Goal: Information Seeking & Learning: Check status

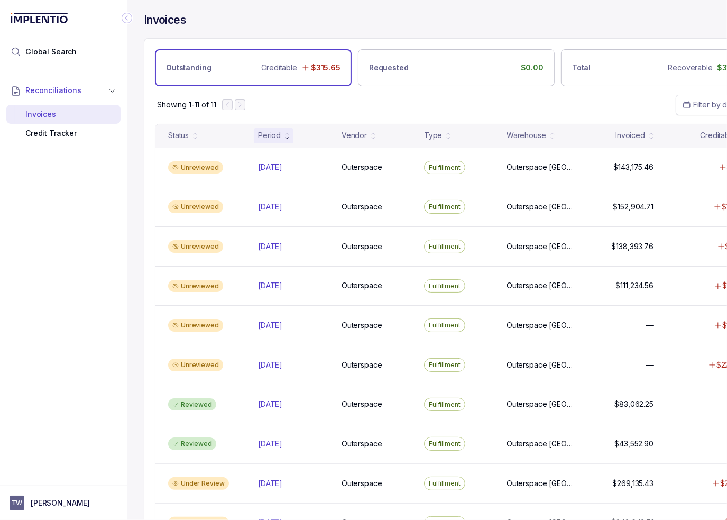
click at [127, 14] on icon "Collapse Icon" at bounding box center [127, 18] width 11 height 11
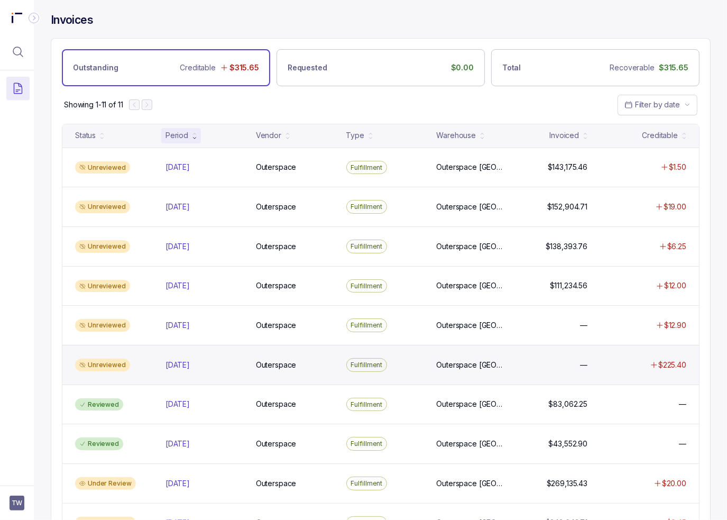
click at [200, 367] on div "Unreviewed [DATE] [DATE] Outerspace Outerspace Fulfillment [GEOGRAPHIC_DATA] [G…" at bounding box center [380, 365] width 636 height 40
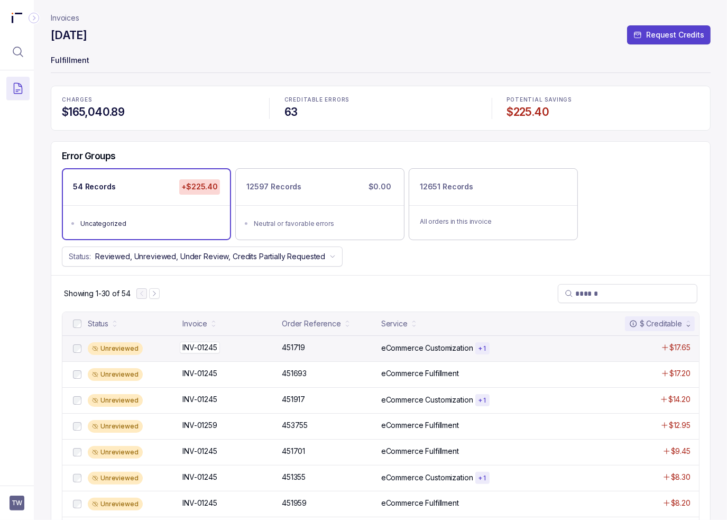
click at [212, 347] on p "INV-01245" at bounding box center [200, 347] width 40 height 12
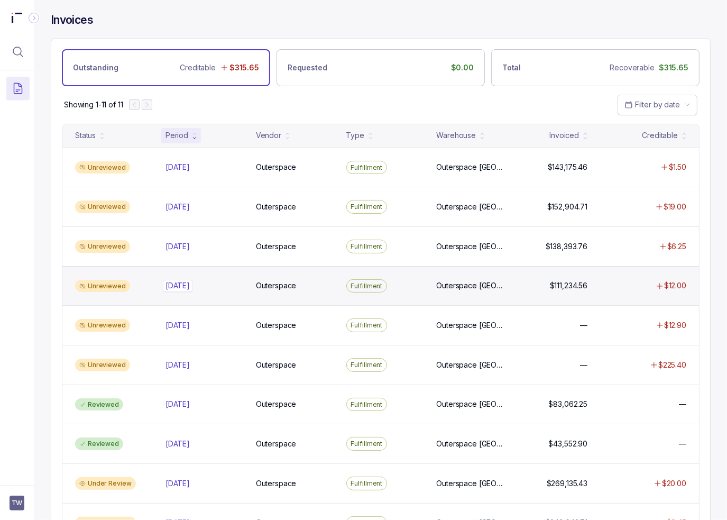
click at [182, 287] on div "[DATE] [DATE]" at bounding box center [177, 285] width 24 height 11
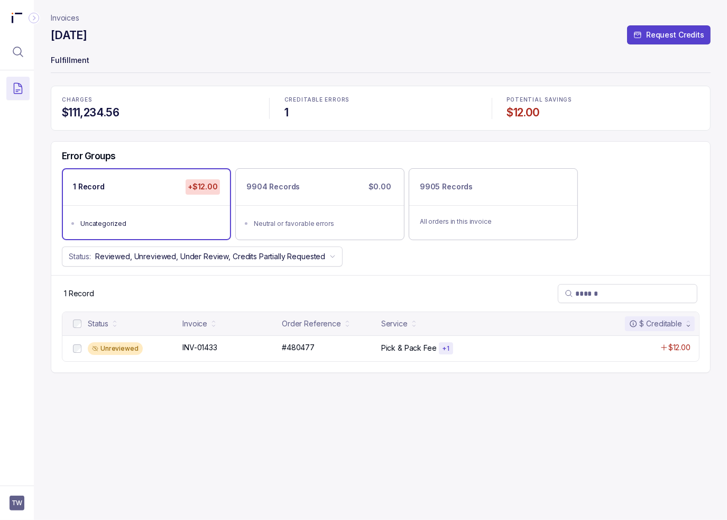
click at [163, 382] on div "Invoices [DATE] Request Credits Fulfillment CHARGES $111,234.56 CREDITABLE ERRO…" at bounding box center [381, 260] width 660 height 520
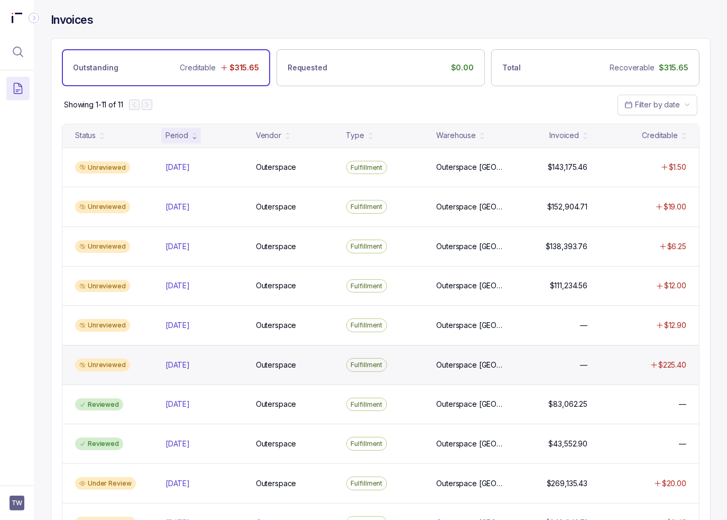
click at [184, 367] on p "[DATE]" at bounding box center [177, 364] width 24 height 11
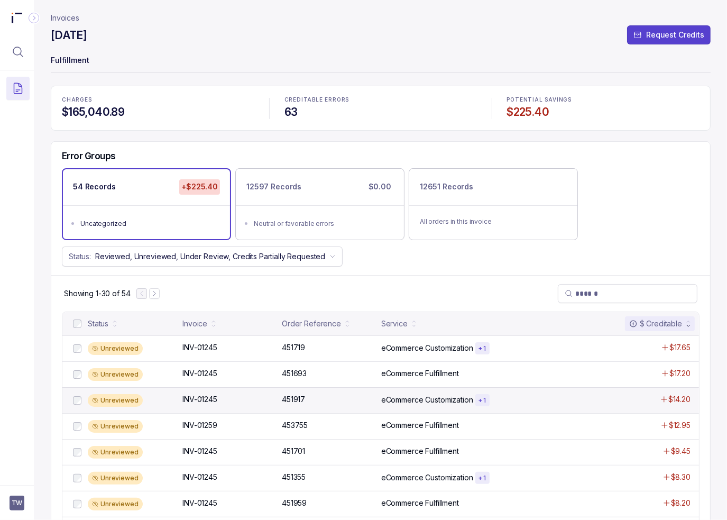
click at [252, 391] on div "Unreviewed INV-01245 INV-01245 451917 451917 eCommerce Customization + 1 $14.20" at bounding box center [380, 400] width 636 height 26
click at [613, 244] on div "Error Groups 54 Records +$225.40 Uncategorized 12597 Records $0.00 Neutral or f…" at bounding box center [380, 208] width 659 height 133
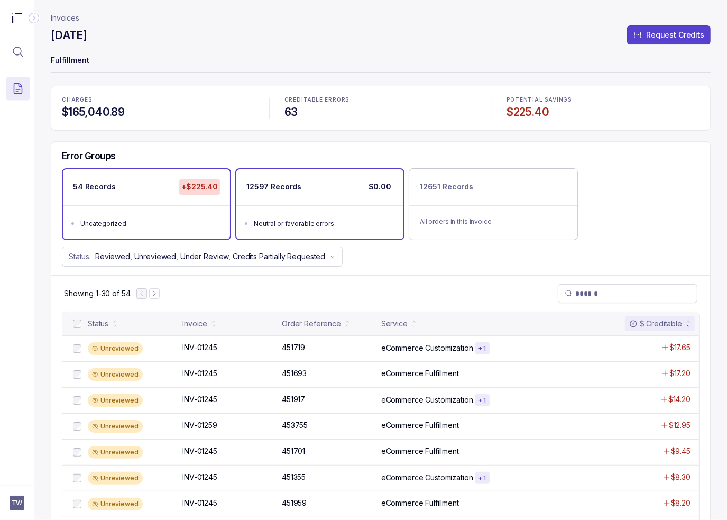
drag, startPoint x: 260, startPoint y: 75, endPoint x: 237, endPoint y: 175, distance: 102.4
click at [260, 75] on header "Invoices April 2025 Request Credits Fulfillment" at bounding box center [381, 43] width 660 height 86
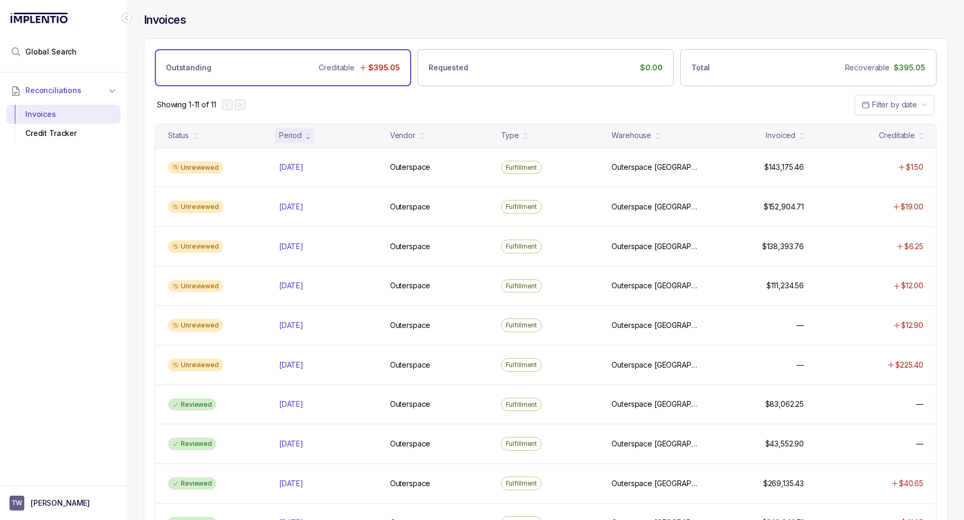
click at [512, 101] on div "Showing 1-11 of 11 Filter by date" at bounding box center [545, 104] width 803 height 37
click at [354, 101] on div "Showing 1-11 of 11 Filter by date" at bounding box center [545, 104] width 803 height 37
drag, startPoint x: 718, startPoint y: 112, endPoint x: 695, endPoint y: 116, distance: 23.0
click at [717, 112] on div "Showing 1-11 of 11 Filter by date" at bounding box center [545, 104] width 803 height 37
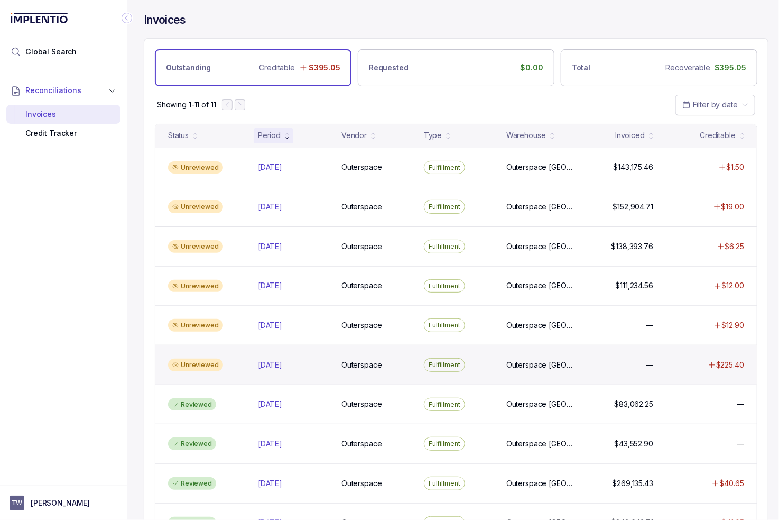
click at [224, 370] on div "Unreviewed [DATE] [DATE] Outerspace Outerspace Fulfillment [GEOGRAPHIC_DATA] [G…" at bounding box center [455, 365] width 601 height 40
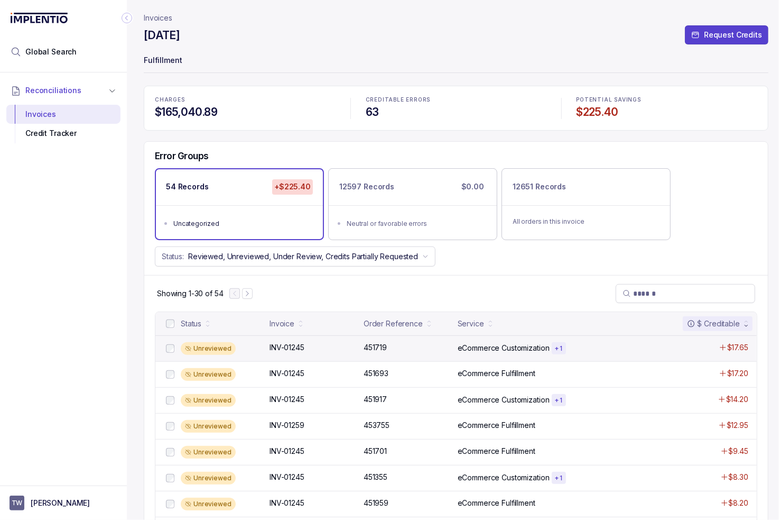
click at [290, 354] on div "Unreviewed INV-01245 INV-01245 451719 451719 eCommerce Customization + 1 $17.65" at bounding box center [455, 348] width 601 height 26
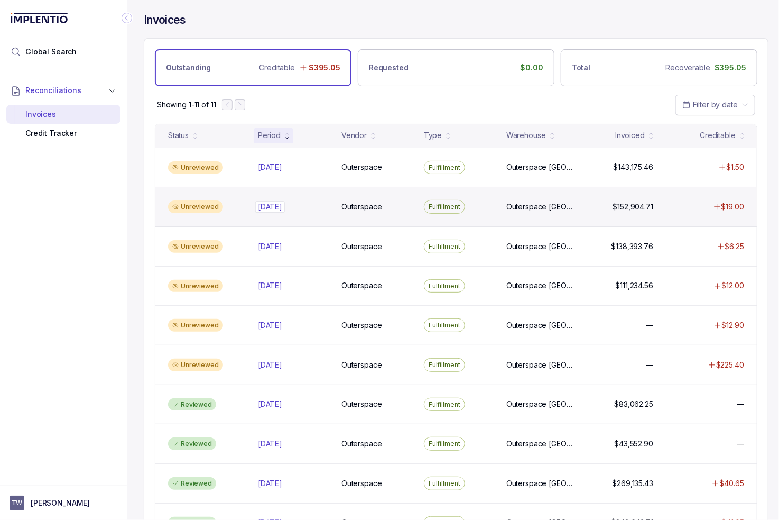
click at [310, 205] on div "Aug 2025 Aug 2025" at bounding box center [293, 206] width 71 height 11
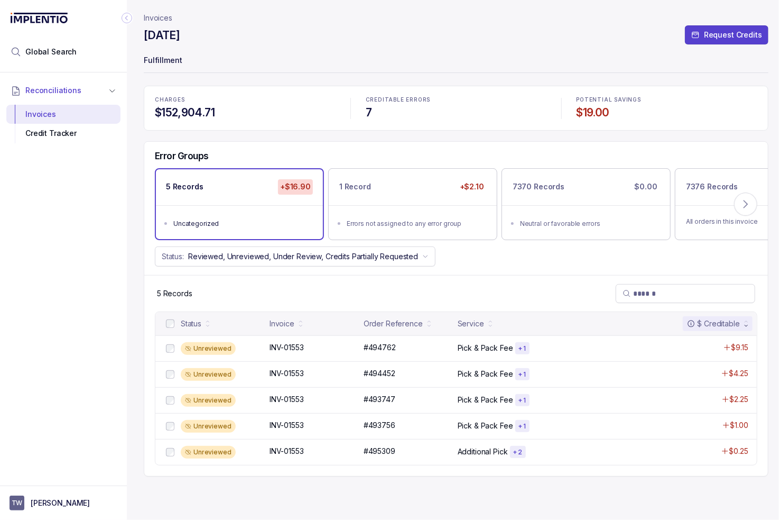
click at [318, 286] on div "5 Records" at bounding box center [456, 293] width 624 height 36
click at [256, 291] on div "5 Records" at bounding box center [456, 293] width 624 height 36
click at [258, 271] on div "Error Groups 5 Records +$16.90 Uncategorized 1 Record +$2.10 Errors not assigne…" at bounding box center [456, 208] width 624 height 133
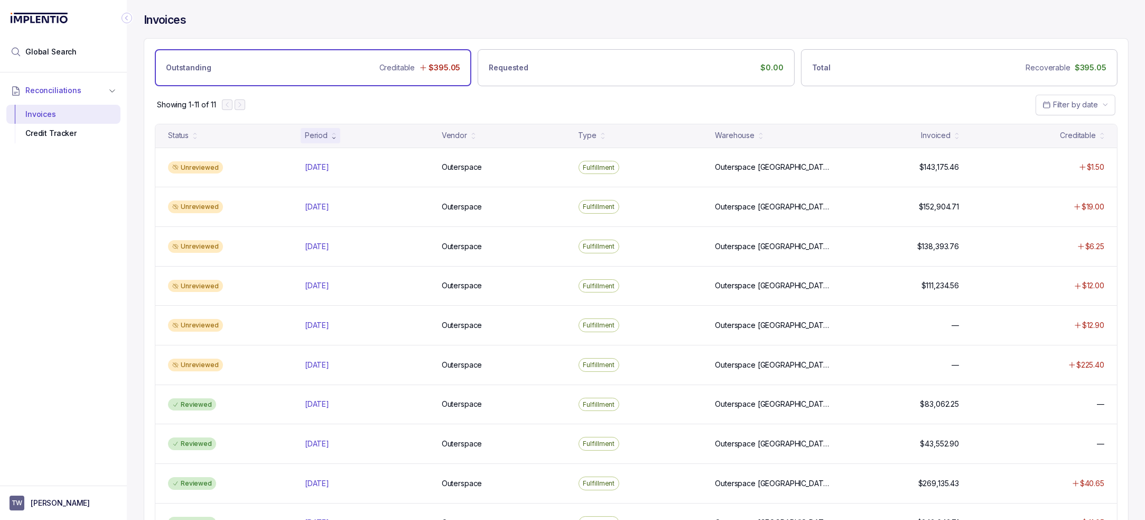
click at [67, 307] on div "Reconciliations Invoices Credit Tracker" at bounding box center [63, 275] width 127 height 406
click at [63, 300] on div "Reconciliations Invoices Credit Tracker" at bounding box center [63, 275] width 127 height 406
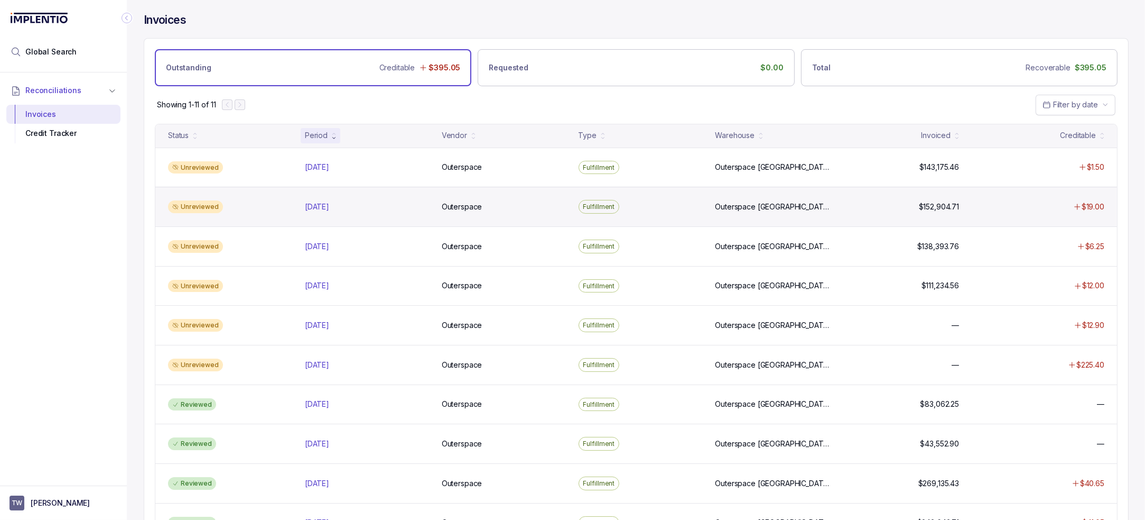
click at [405, 216] on div "Unreviewed Aug 2025 Aug 2025 Outerspace Outerspace Fulfillment Outerspace Carls…" at bounding box center [636, 207] width 962 height 40
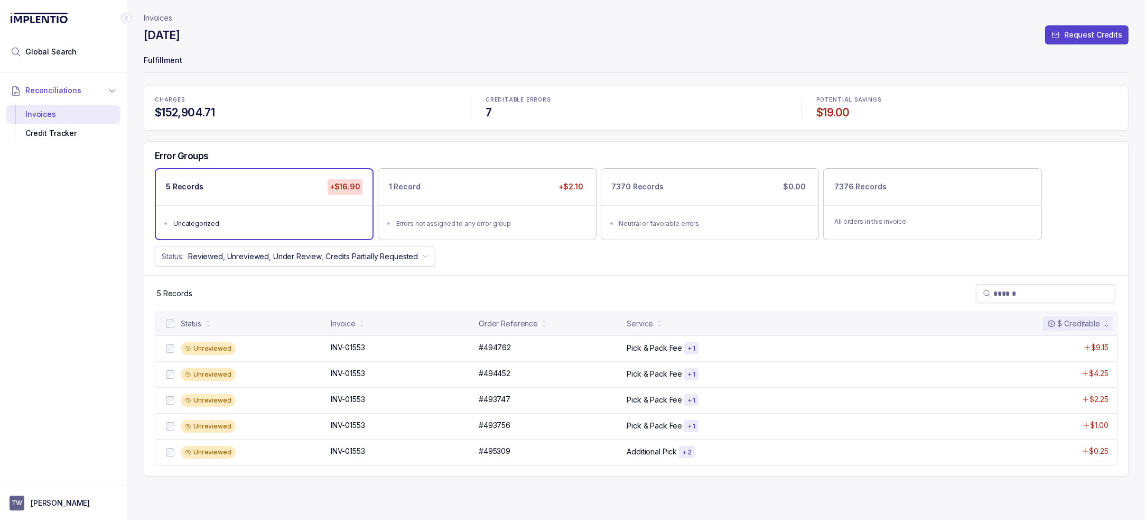
click at [514, 260] on div "Status: Reviewed, Unreviewed, Under Review, Credits Partially Requested" at bounding box center [636, 256] width 984 height 20
click at [293, 89] on div "CHARGES $152,904.71 CREDITABLE ERRORS 7 POTENTIAL SAVINGS $19.00" at bounding box center [636, 108] width 985 height 45
click at [332, 132] on div "CHARGES $152,904.71 CREDITABLE ERRORS 7 POTENTIAL SAVINGS $19.00 Error Groups 5…" at bounding box center [636, 281] width 985 height 391
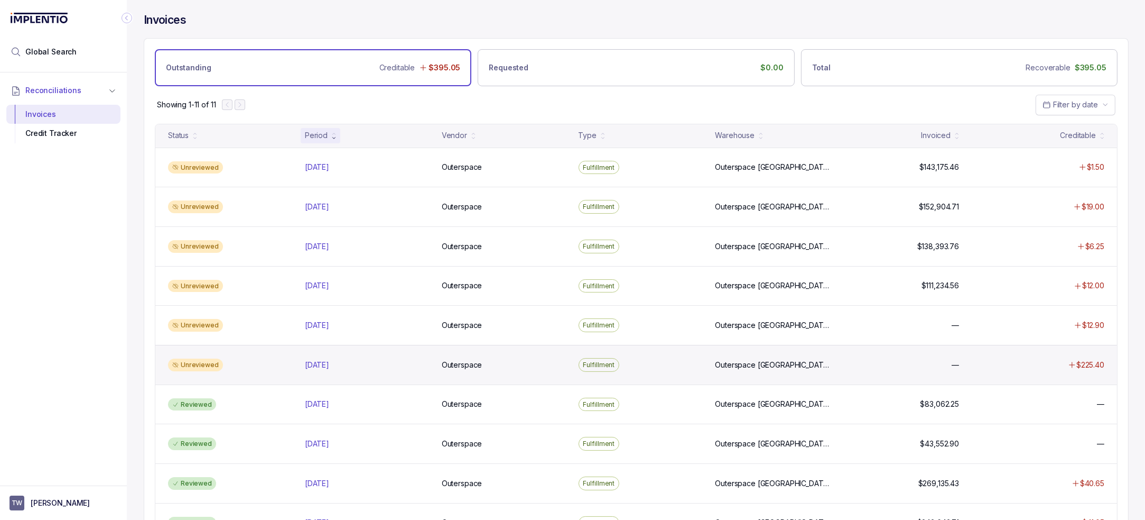
click at [397, 368] on div "Unreviewed [DATE] [DATE] Outerspace Outerspace Fulfillment [GEOGRAPHIC_DATA] [G…" at bounding box center [636, 365] width 962 height 40
click at [232, 361] on div "Unreviewed" at bounding box center [230, 364] width 133 height 13
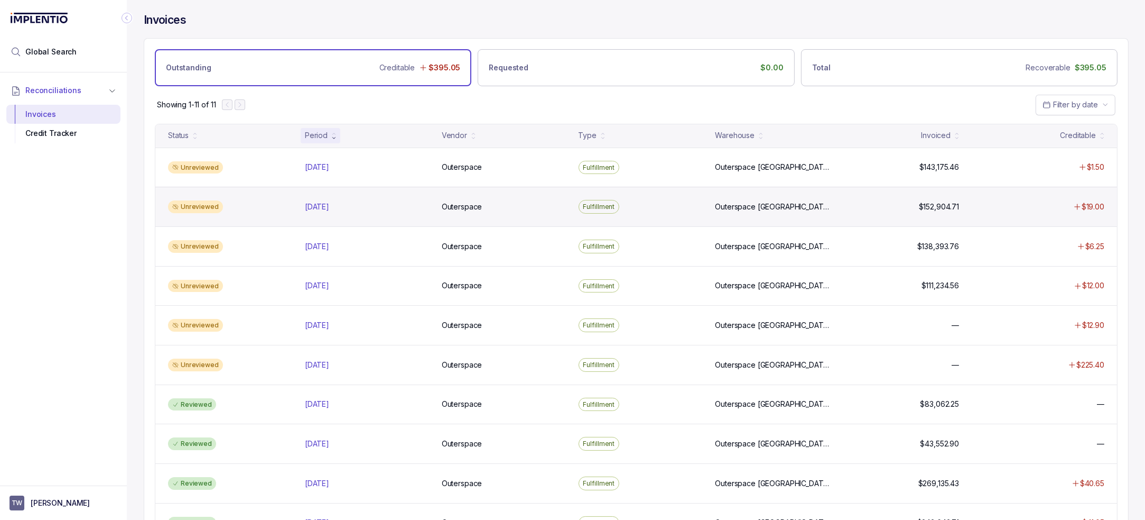
click at [477, 218] on div "Unreviewed Aug 2025 Aug 2025 Outerspace Outerspace Fulfillment Outerspace Carls…" at bounding box center [636, 207] width 962 height 40
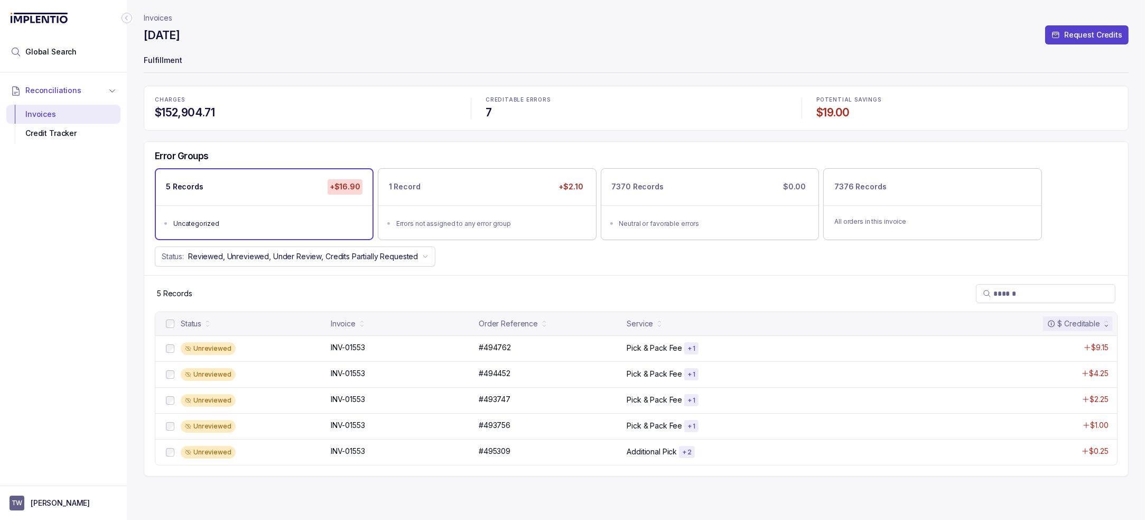
click at [539, 262] on div "Status: Reviewed, Unreviewed, Under Review, Credits Partially Requested" at bounding box center [636, 256] width 984 height 20
click at [632, 259] on div "Status: Reviewed, Unreviewed, Under Review, Credits Partially Requested" at bounding box center [636, 256] width 984 height 20
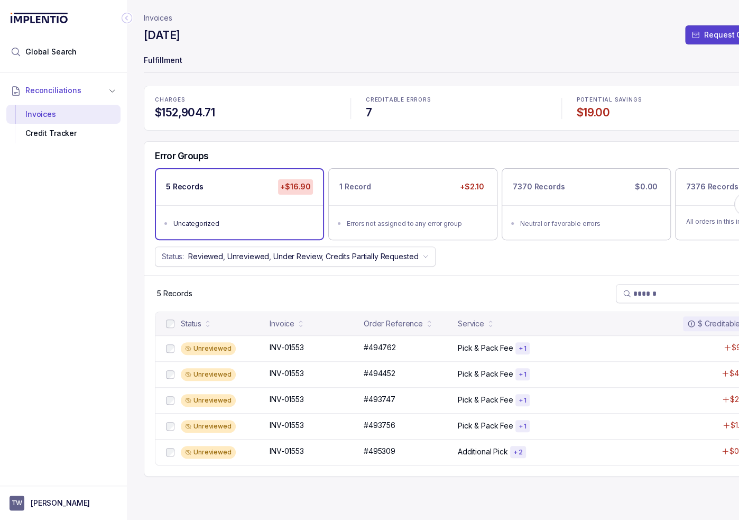
click at [310, 76] on header "Invoices August 2025 Request Credits Fulfillment" at bounding box center [456, 43] width 625 height 86
click at [168, 16] on p "Invoices" at bounding box center [158, 18] width 29 height 11
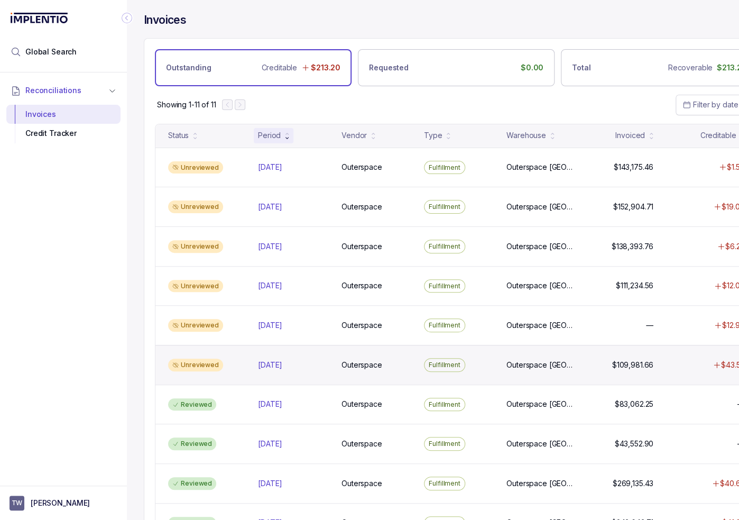
click at [262, 368] on div "Unreviewed Apr 2025 Apr 2025 Outerspace Outerspace Fulfillment Outerspace Carls…" at bounding box center [455, 365] width 601 height 40
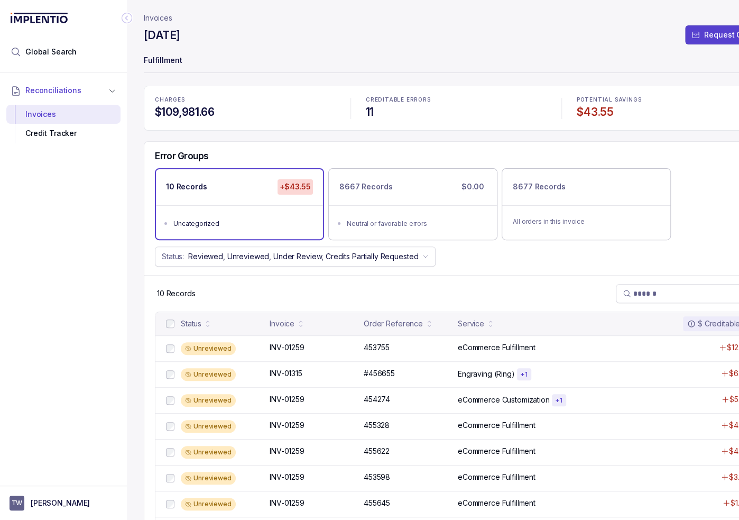
click at [607, 260] on div "Status: Reviewed, Unreviewed, Under Review, Credits Partially Requested" at bounding box center [456, 256] width 624 height 20
click at [507, 268] on div "Error Groups 10 Records +$43.55 Uncategorized 8667 Records $0.00 Neutral or fav…" at bounding box center [456, 208] width 624 height 133
click at [263, 343] on div "Unreviewed INV-01259 INV-01259 453755 453755 eCommerce Fulfillment $12.95" at bounding box center [455, 348] width 601 height 26
click at [332, 400] on div "INV-01259 INV-01259" at bounding box center [314, 399] width 88 height 11
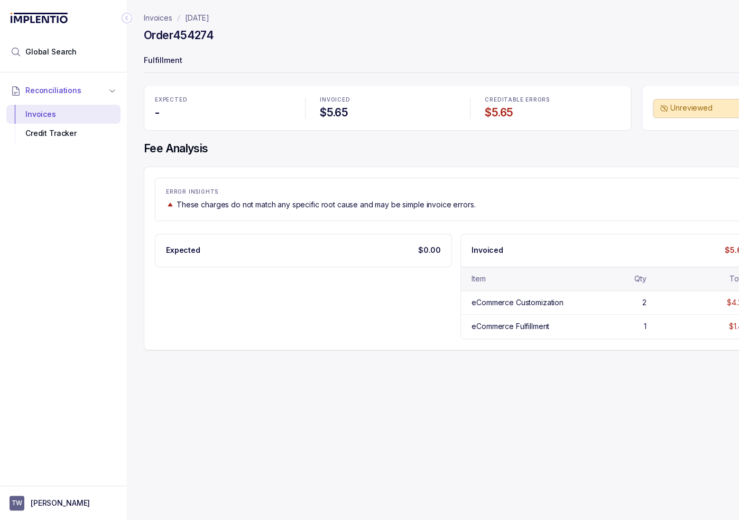
drag, startPoint x: 530, startPoint y: 384, endPoint x: 548, endPoint y: 377, distance: 19.7
click at [530, 384] on div "Invoices April 2025 Order 454274 Fulfillment EXPECTED - INVOICED $5.65 CREDITAB…" at bounding box center [452, 260] width 650 height 520
click at [173, 17] on ol "Invoices April 2025" at bounding box center [177, 18] width 66 height 11
click at [165, 18] on p "Invoices" at bounding box center [158, 18] width 29 height 11
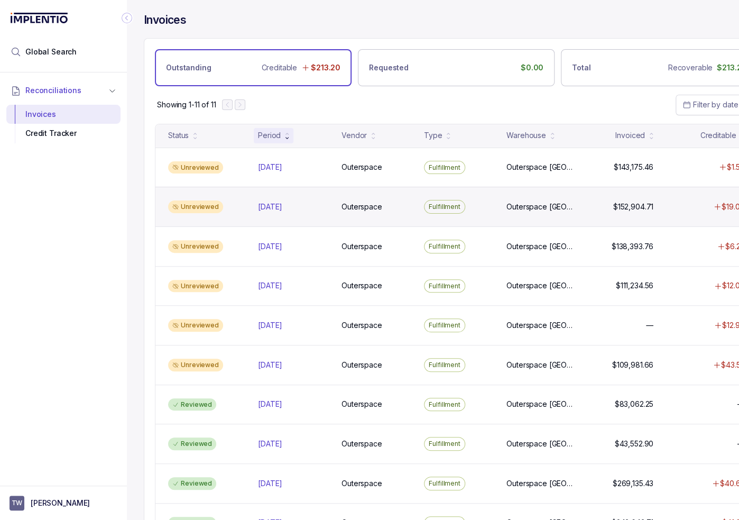
drag, startPoint x: 336, startPoint y: 212, endPoint x: 345, endPoint y: 213, distance: 8.5
click at [336, 212] on div "Unreviewed Aug 2025 Aug 2025 Outerspace Outerspace Fulfillment Outerspace Carls…" at bounding box center [455, 207] width 601 height 40
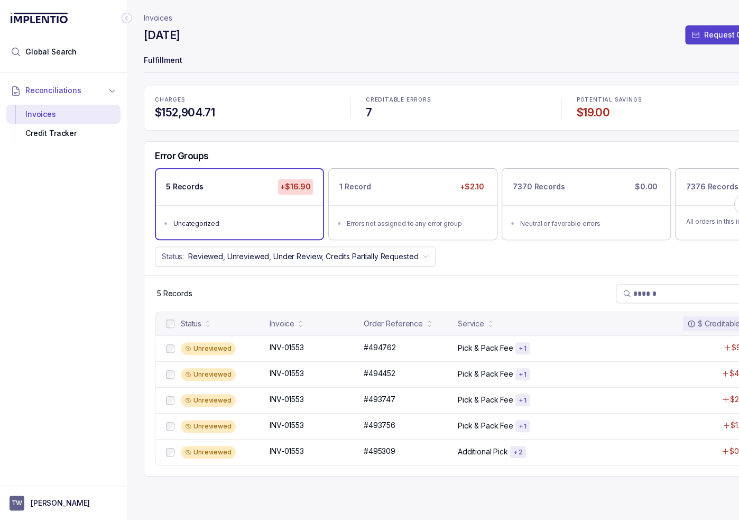
click at [507, 260] on div "Status: Reviewed, Unreviewed, Under Review, Credits Partially Requested" at bounding box center [456, 256] width 624 height 20
click at [492, 264] on div "Status: Reviewed, Unreviewed, Under Review, Credits Partially Requested" at bounding box center [456, 256] width 624 height 20
click at [127, 16] on icon "Collapse Icon" at bounding box center [127, 18] width 11 height 11
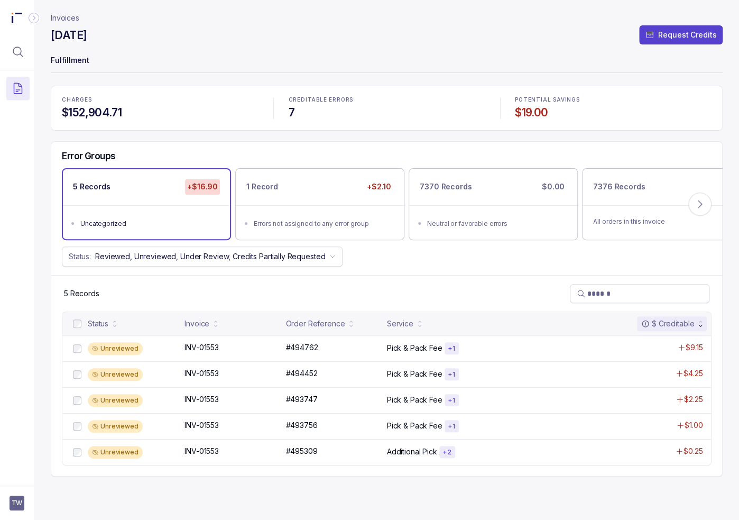
drag, startPoint x: 374, startPoint y: 49, endPoint x: 376, endPoint y: 56, distance: 7.6
click at [375, 49] on header "Invoices August 2025 Request Credits Fulfillment" at bounding box center [387, 43] width 672 height 86
click at [490, 272] on div "Error Groups 5 Records +$16.90 Uncategorized 1 Record +$2.10 Errors not assigne…" at bounding box center [386, 208] width 671 height 133
click at [501, 267] on div "Error Groups 5 Records +$16.90 Uncategorized 1 Record +$2.10 Errors not assigne…" at bounding box center [386, 208] width 671 height 133
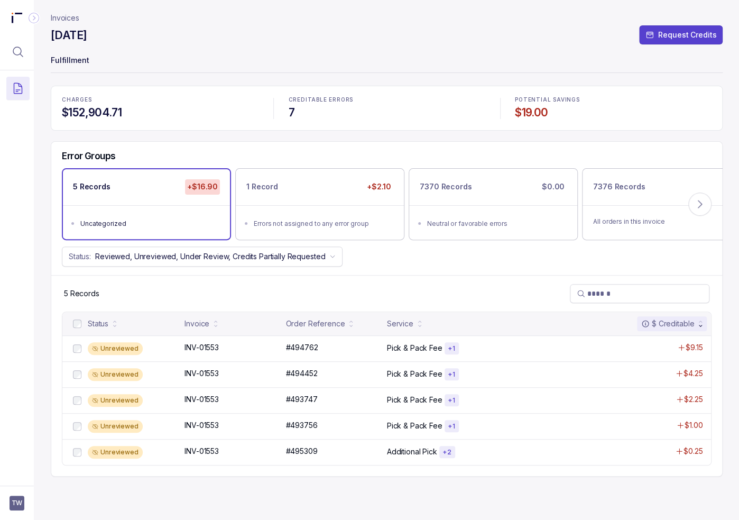
drag, startPoint x: 441, startPoint y: 255, endPoint x: 416, endPoint y: 244, distance: 27.2
click at [441, 255] on div "Status: Reviewed, Unreviewed, Under Review, Credits Partially Requested" at bounding box center [386, 256] width 671 height 20
click at [186, 92] on div "CHARGES $152,904.71" at bounding box center [159, 107] width 209 height 35
click at [67, 20] on p "Invoices" at bounding box center [65, 18] width 29 height 11
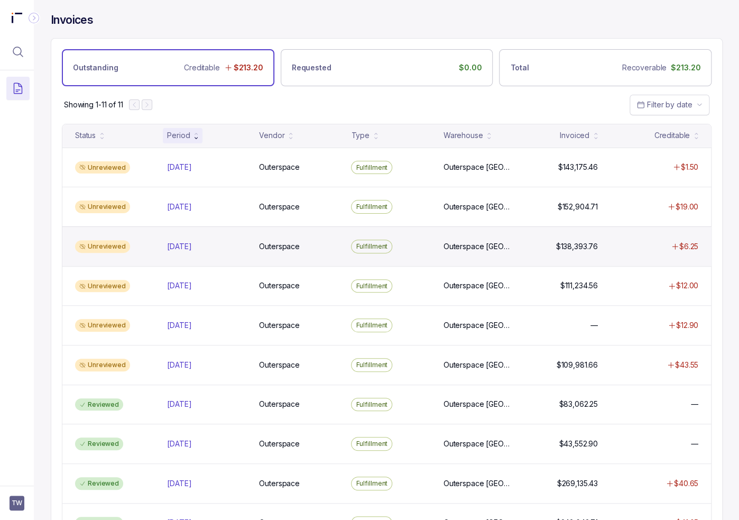
click at [279, 258] on div "Unreviewed Jul 2025 Jul 2025 Outerspace Outerspace Fulfillment Outerspace Carls…" at bounding box center [386, 246] width 649 height 40
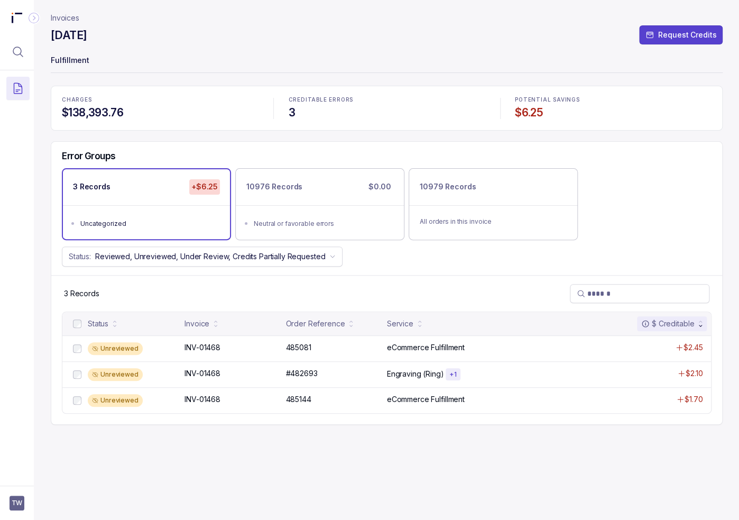
click at [402, 272] on div "Error Groups 3 Records +$6.25 Uncategorized 10976 Records $0.00 Neutral or favo…" at bounding box center [386, 208] width 671 height 133
click at [305, 353] on div "Unreviewed INV-01468 INV-01468 485081 485081 eCommerce Fulfillment $2.45" at bounding box center [386, 348] width 649 height 26
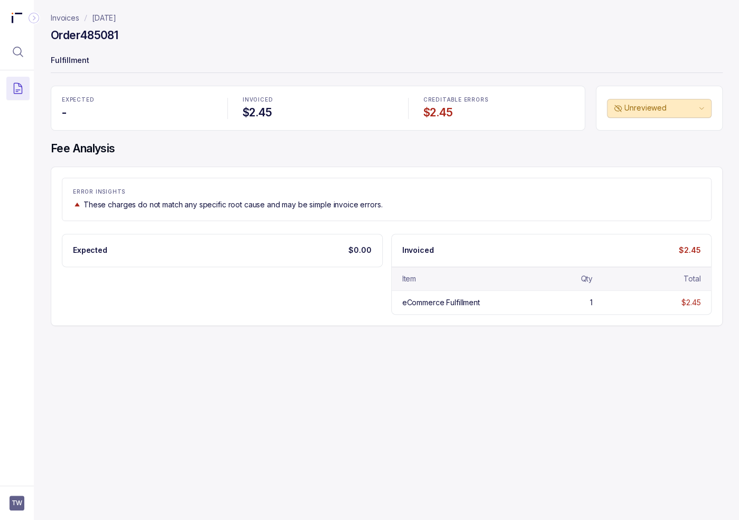
click at [195, 330] on div "Invoices July 2025 Order 485081 Fulfillment EXPECTED - INVOICED $2.45 CREDITABL…" at bounding box center [382, 260] width 697 height 520
click at [76, 18] on p "Invoices" at bounding box center [65, 18] width 29 height 11
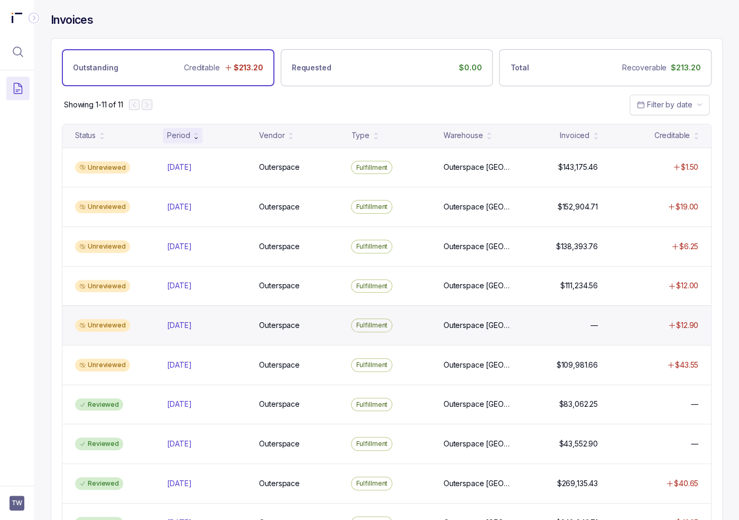
click at [251, 325] on div "Unreviewed May 2025 May 2025 Outerspace Outerspace Fulfillment Outerspace Carls…" at bounding box center [386, 325] width 649 height 40
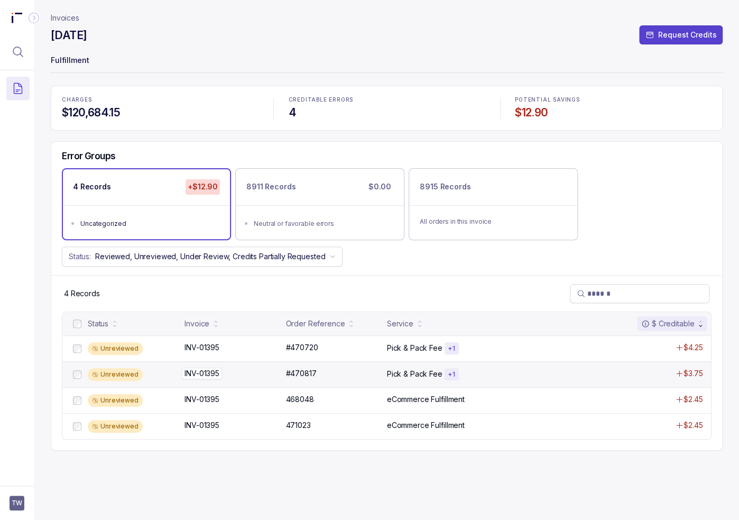
click at [240, 376] on div "INV-01395 INV-01395" at bounding box center [231, 373] width 95 height 11
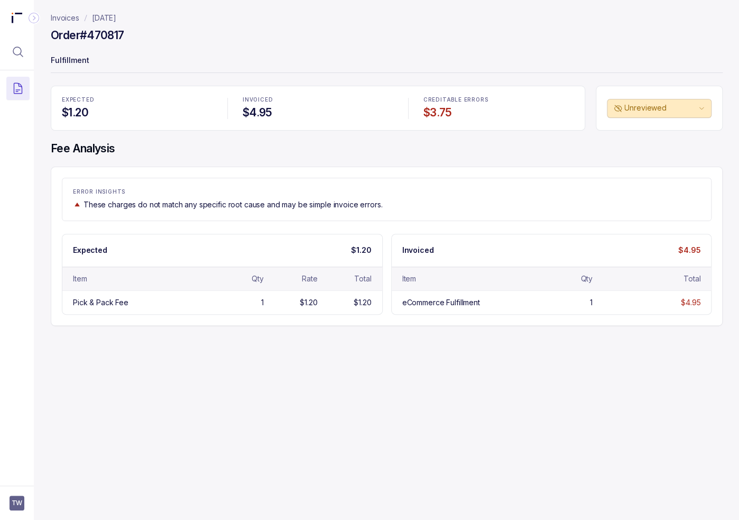
click at [283, 341] on div "Invoices May 2025 Order #470817 Fulfillment EXPECTED $1.20 INVOICED $4.95 CREDI…" at bounding box center [382, 260] width 697 height 520
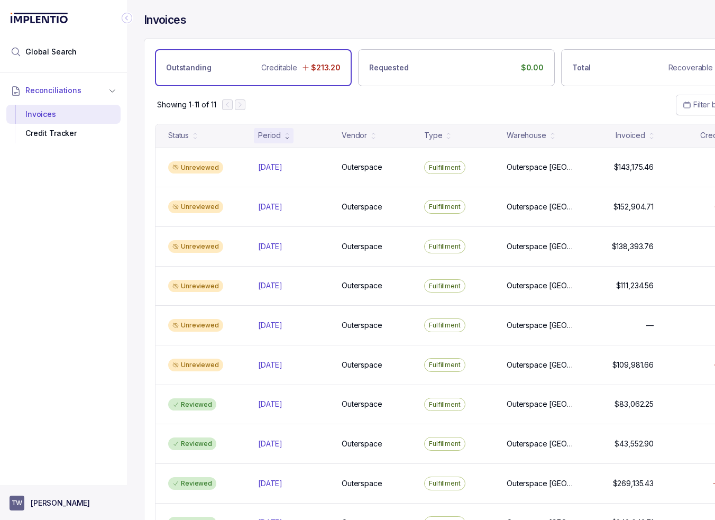
click at [43, 502] on p "[PERSON_NAME]" at bounding box center [60, 502] width 59 height 11
click at [42, 484] on p "Logout" at bounding box center [70, 480] width 88 height 11
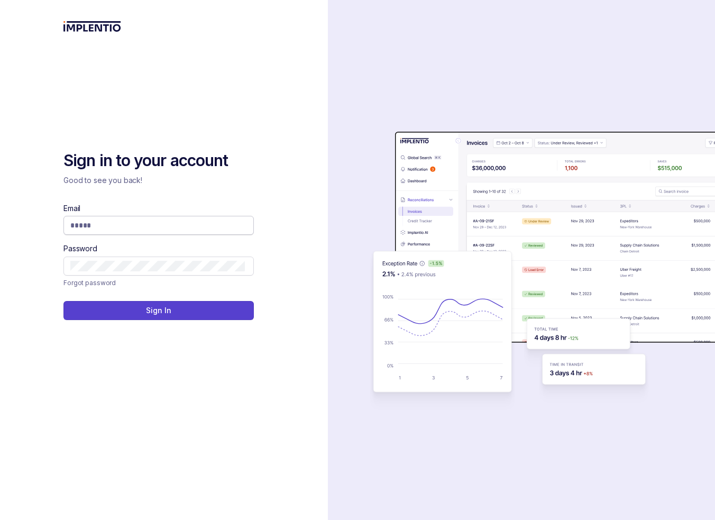
click at [109, 223] on input "Email" at bounding box center [157, 225] width 174 height 11
type input "**********"
